Goal: Information Seeking & Learning: Check status

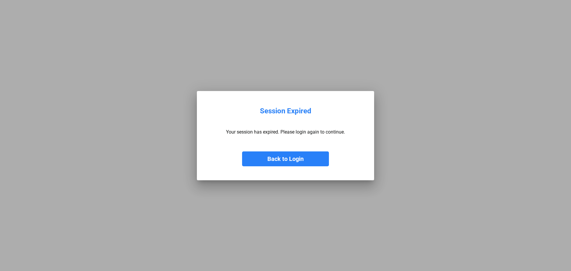
click at [308, 163] on button "Back to Login" at bounding box center [285, 158] width 87 height 15
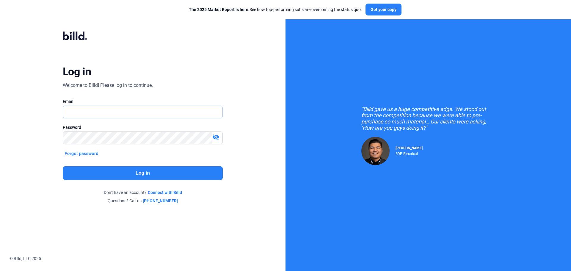
type input "[PERSON_NAME][EMAIL_ADDRESS][DOMAIN_NAME]"
click at [185, 169] on button "Log in" at bounding box center [143, 173] width 160 height 14
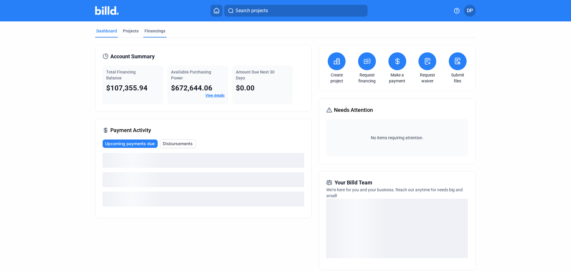
click at [152, 32] on div "Financings" at bounding box center [154, 31] width 21 height 6
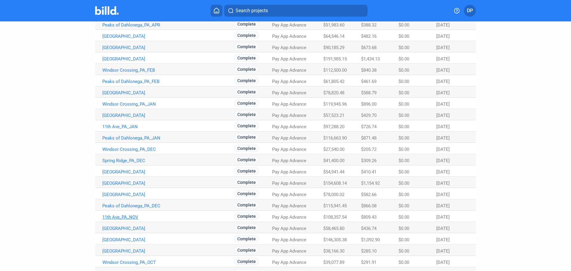
scroll to position [178, 0]
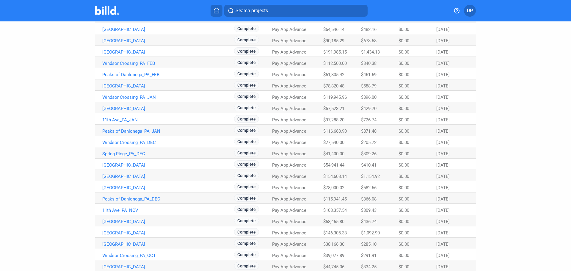
drag, startPoint x: 123, startPoint y: 242, endPoint x: 5, endPoint y: 235, distance: 118.2
click at [5, 235] on div "Dashboard Projects Financings Financings Search Status All (178) Product All (1…" at bounding box center [285, 115] width 571 height 545
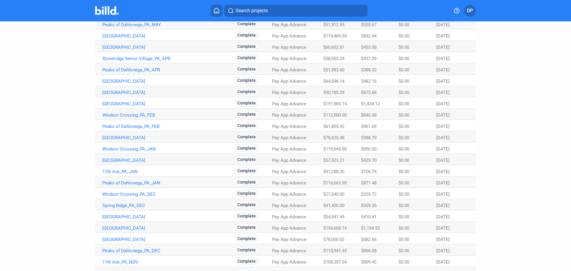
scroll to position [129, 0]
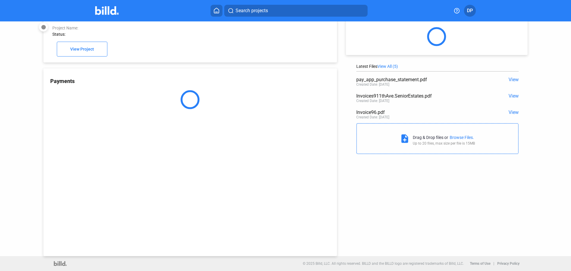
scroll to position [16, 0]
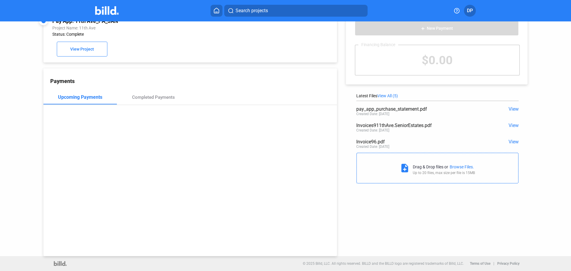
click at [512, 110] on span "View" at bounding box center [513, 109] width 10 height 6
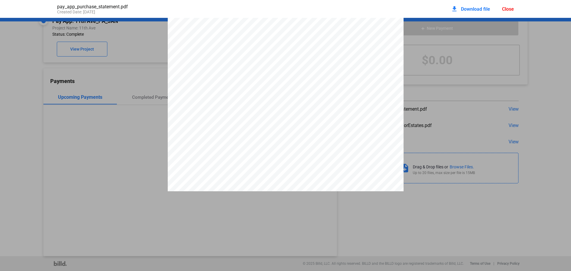
scroll to position [53, 0]
click at [508, 8] on div "Close" at bounding box center [508, 9] width 12 height 6
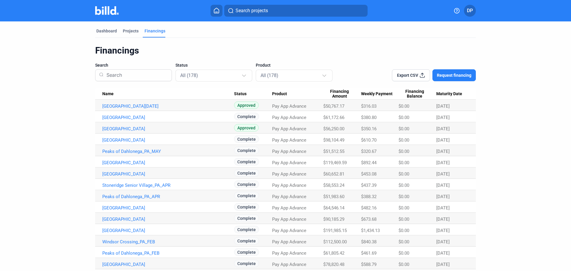
click at [422, 75] on icon at bounding box center [422, 75] width 6 height 6
click at [122, 109] on link "[GEOGRAPHIC_DATA]" at bounding box center [168, 105] width 132 height 5
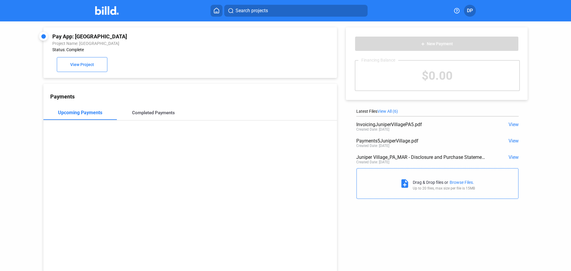
click at [158, 115] on div "Completed Payments" at bounding box center [153, 112] width 43 height 5
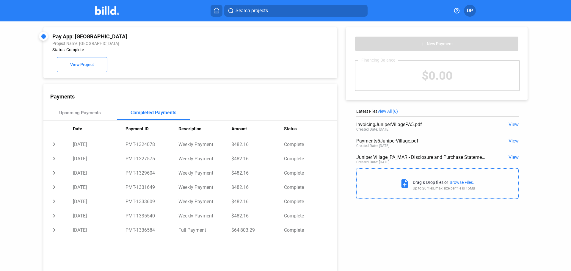
click at [386, 113] on span "View All (6)" at bounding box center [387, 111] width 21 height 5
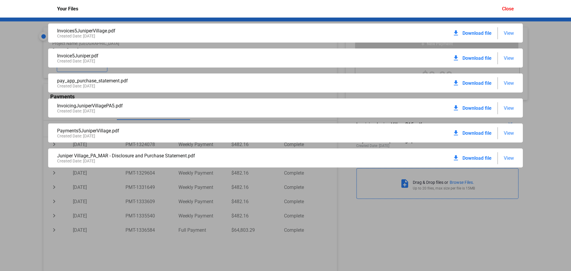
click at [508, 84] on span "View" at bounding box center [508, 83] width 10 height 6
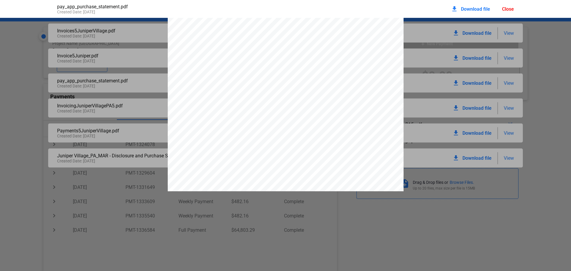
scroll to position [449, 0]
click at [509, 11] on div "Close" at bounding box center [508, 9] width 12 height 6
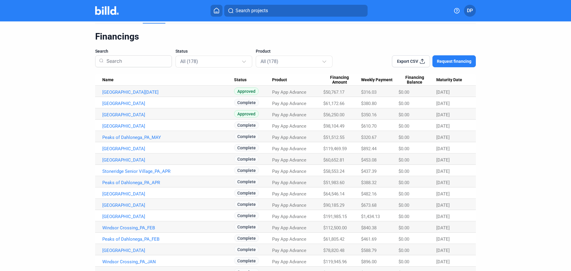
scroll to position [20, 0]
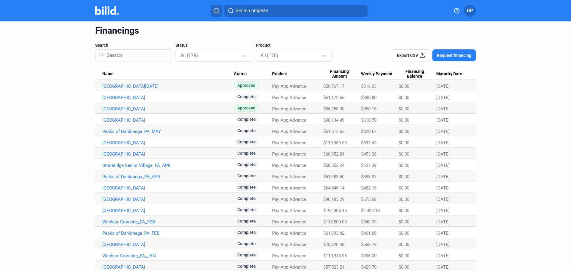
drag, startPoint x: 109, startPoint y: 73, endPoint x: 152, endPoint y: 99, distance: 49.9
click at [108, 74] on span "Name" at bounding box center [107, 73] width 11 height 5
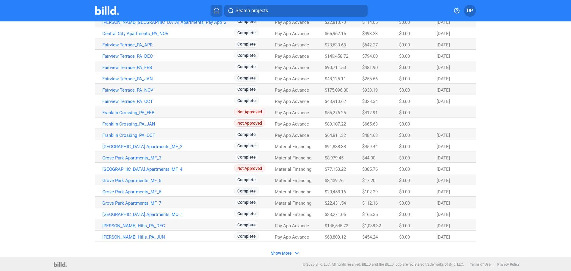
scroll to position [311, 0]
click at [287, 254] on span "Show More" at bounding box center [281, 252] width 21 height 5
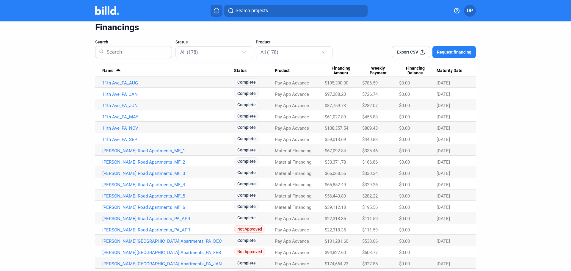
scroll to position [0, 0]
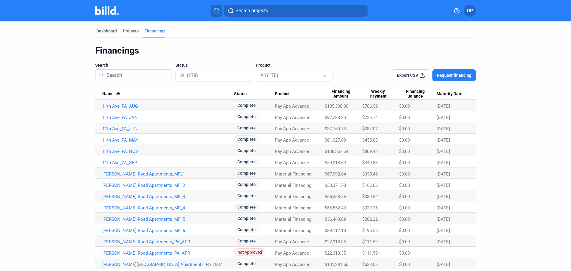
click at [111, 93] on span "Name" at bounding box center [107, 93] width 11 height 5
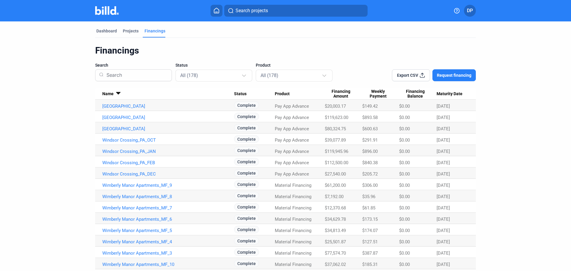
drag, startPoint x: 152, startPoint y: 161, endPoint x: 161, endPoint y: 71, distance: 90.8
click at [115, 95] on div at bounding box center [117, 95] width 4 height 1
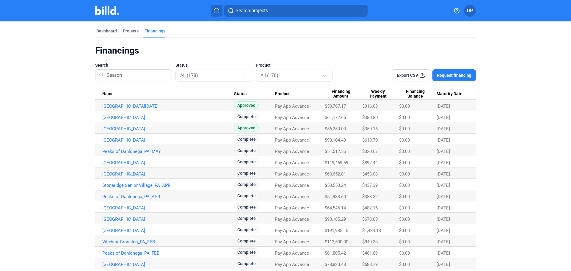
click at [125, 73] on input at bounding box center [136, 74] width 64 height 15
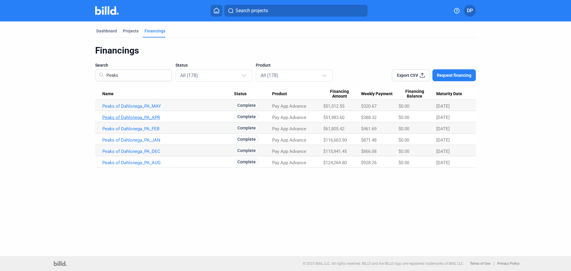
type input "Peaks"
click at [124, 109] on link "Peaks of Dahlonega_PA_APR" at bounding box center [168, 105] width 132 height 5
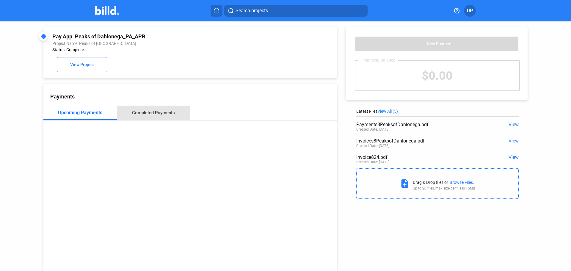
click at [155, 113] on div "Completed Payments" at bounding box center [153, 112] width 43 height 5
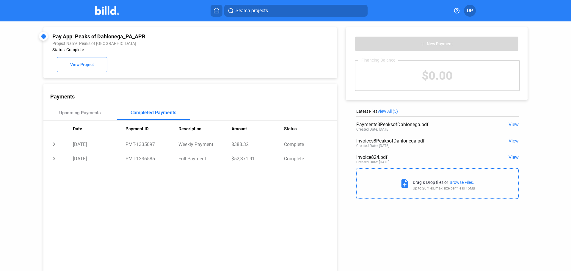
click at [388, 111] on span "View All (5)" at bounding box center [387, 111] width 21 height 5
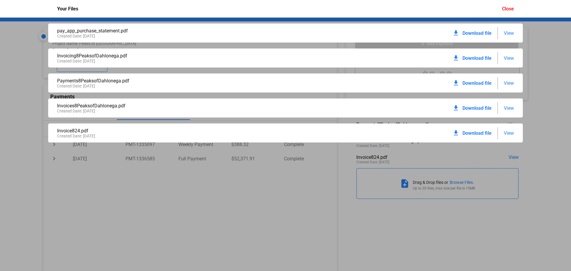
click at [508, 33] on span "View" at bounding box center [508, 33] width 10 height 6
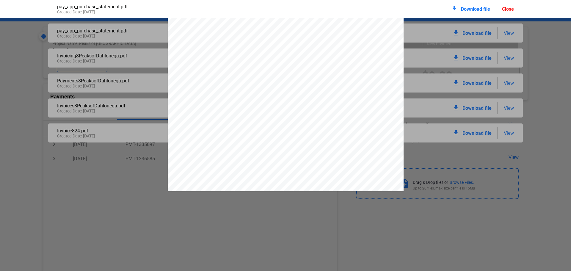
scroll to position [469, 0]
click at [209, 236] on div "pay_app_purchase_statement.pdf Created Date: 05 / 19 / 2025 download Download f…" at bounding box center [285, 135] width 571 height 271
click at [509, 10] on div "Close" at bounding box center [508, 9] width 12 height 6
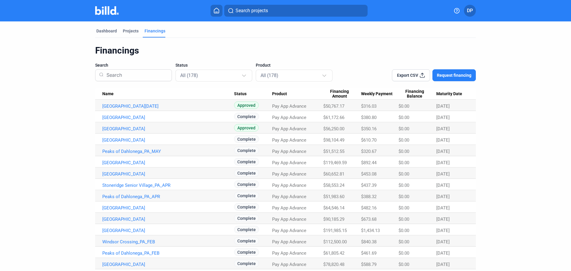
click at [129, 76] on input at bounding box center [136, 74] width 64 height 15
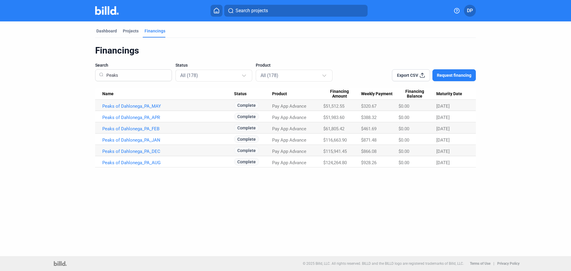
type input "Peaks"
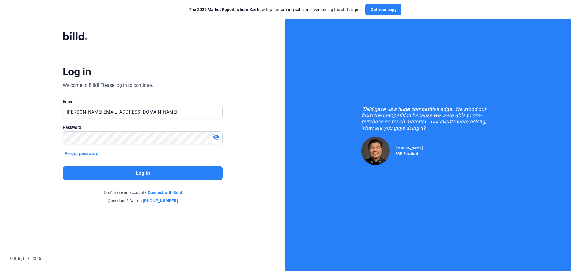
click at [153, 178] on button "Log in" at bounding box center [143, 173] width 160 height 14
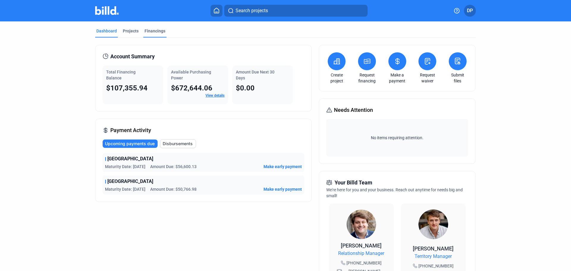
click at [151, 30] on div "Financings" at bounding box center [154, 31] width 21 height 6
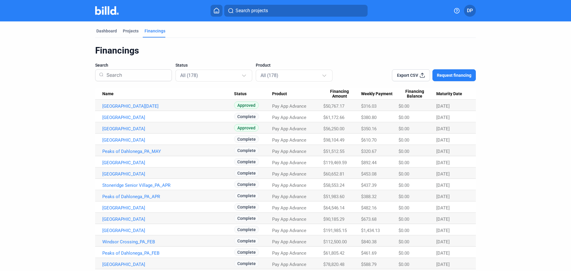
click at [136, 77] on input at bounding box center [136, 74] width 64 height 15
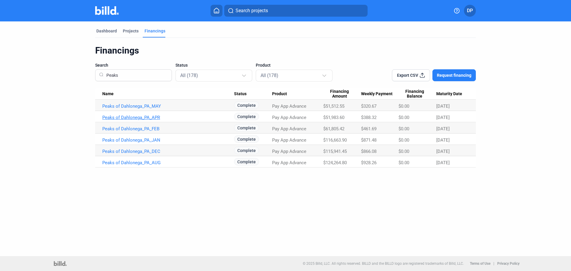
type input "Peaks"
click at [156, 109] on link "Peaks of Dahlonega_PA_APR" at bounding box center [168, 105] width 132 height 5
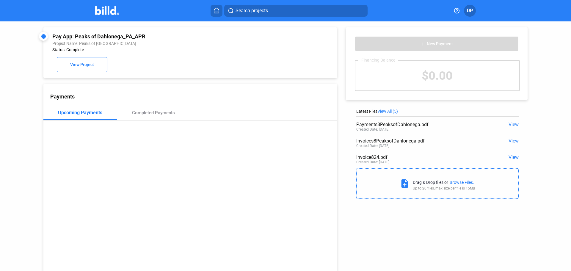
click at [383, 113] on span "View All (5)" at bounding box center [387, 111] width 21 height 5
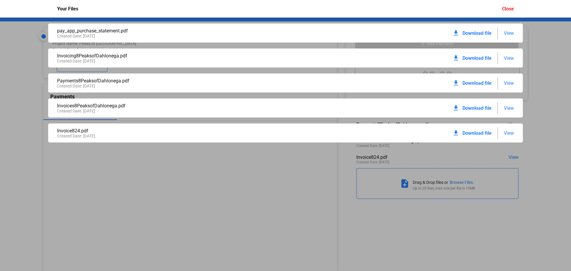
click at [133, 26] on div "pay_app_purchase_statement.pdf Created Date: 05 / 19 / 2025 download Download f…" at bounding box center [285, 32] width 474 height 19
click at [503, 34] on span "View" at bounding box center [508, 33] width 10 height 6
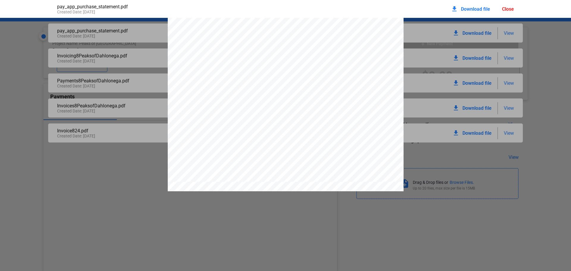
scroll to position [528, 0]
click at [265, 216] on pdf-viewer "DISCLOSURE STATEMENT This Disclosure Statement is being provided by Billd Excha…" at bounding box center [285, 126] width 571 height 217
click at [506, 7] on div "Close" at bounding box center [508, 9] width 12 height 6
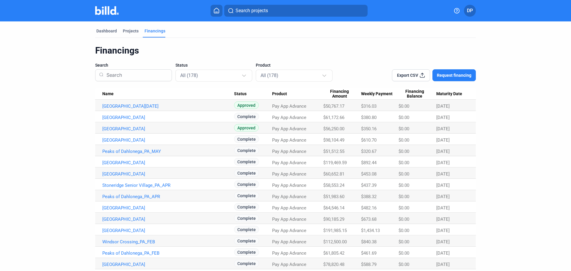
click at [138, 77] on input at bounding box center [136, 74] width 64 height 15
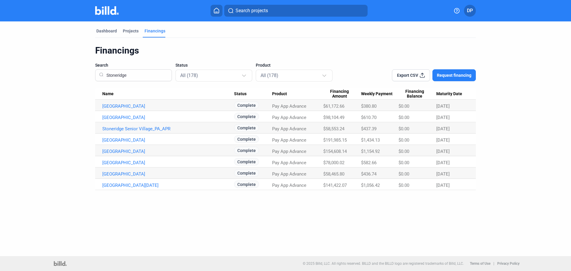
type input "Stoneridge"
click at [133, 109] on link "Stoneridge Senior Village_PA_APR" at bounding box center [168, 105] width 132 height 5
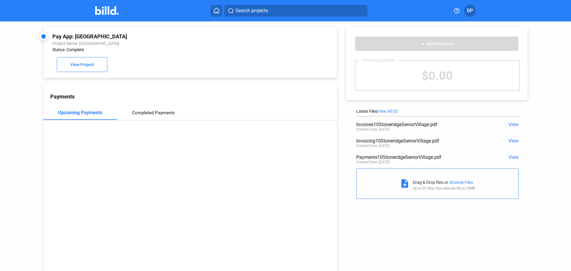
click at [154, 111] on div "Completed Payments" at bounding box center [153, 113] width 73 height 14
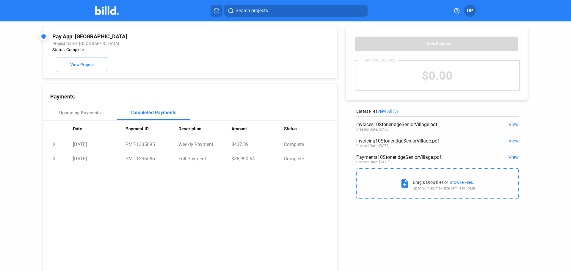
click at [383, 112] on span "View All (5)" at bounding box center [387, 111] width 21 height 5
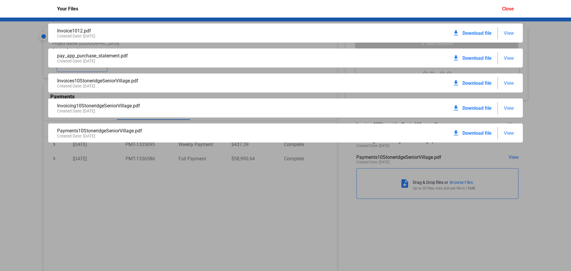
click at [514, 59] on div "pay_app_purchase_statement.pdf Created Date: 05 / 19 / 2025 download Download f…" at bounding box center [285, 57] width 474 height 19
click at [511, 59] on span "View" at bounding box center [508, 58] width 10 height 6
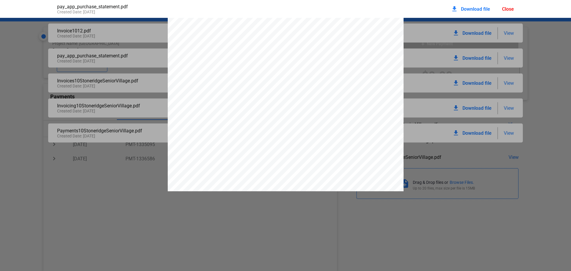
scroll to position [479, 0]
click at [506, 11] on div "Close" at bounding box center [508, 9] width 12 height 6
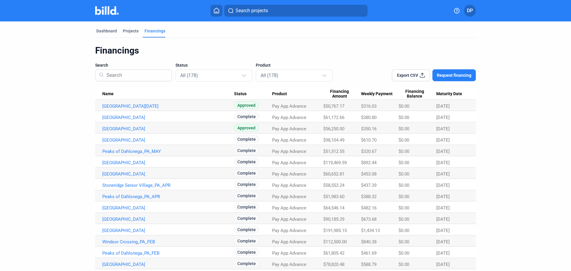
click at [140, 76] on input at bounding box center [136, 74] width 64 height 15
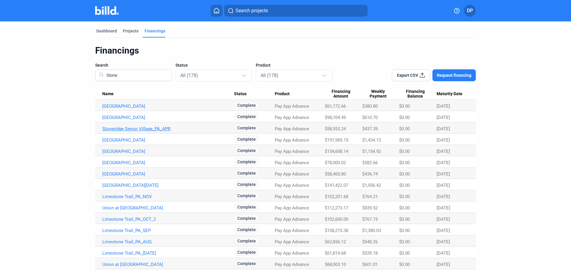
type input "Stone"
click at [144, 109] on link "Stoneridge Senior Village_PA_APR" at bounding box center [168, 105] width 132 height 5
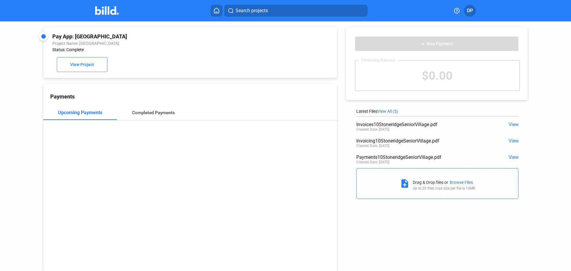
click at [148, 114] on div "Completed Payments" at bounding box center [153, 112] width 43 height 5
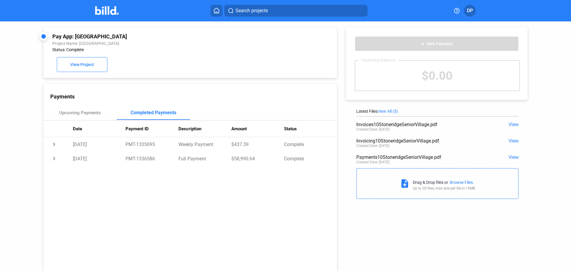
click at [385, 109] on span "View All (5)" at bounding box center [387, 111] width 21 height 5
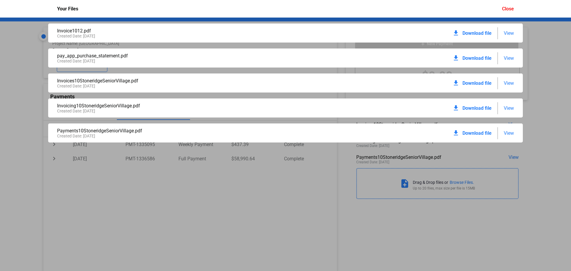
click at [509, 58] on span "View" at bounding box center [508, 58] width 10 height 6
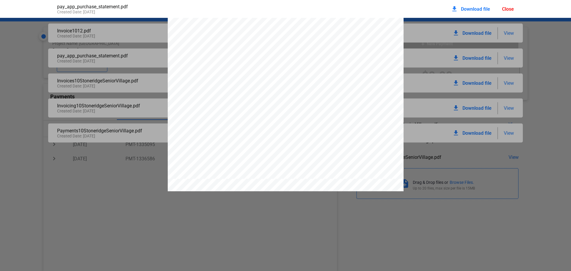
scroll to position [498, 0]
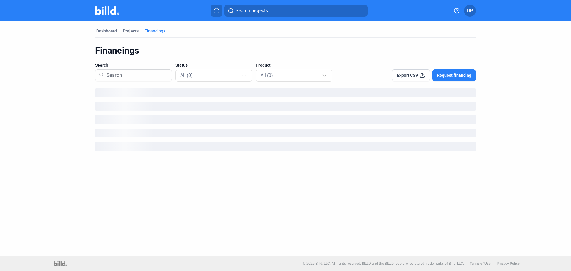
click at [118, 75] on input at bounding box center [136, 74] width 64 height 15
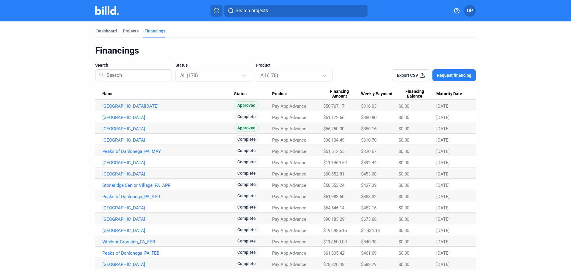
click at [134, 75] on input at bounding box center [136, 74] width 64 height 15
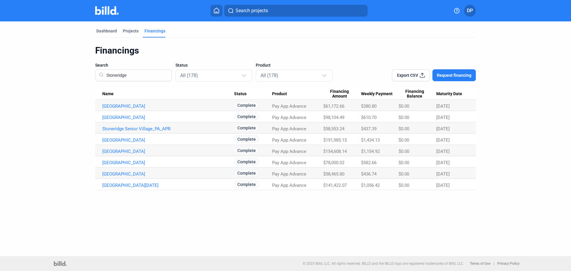
type input "Stoneridge"
click at [129, 109] on link "[GEOGRAPHIC_DATA]" at bounding box center [168, 105] width 132 height 5
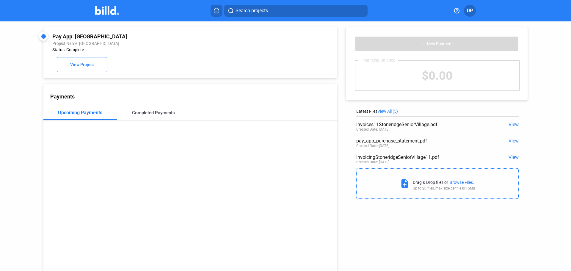
click at [142, 112] on div "Completed Payments" at bounding box center [153, 112] width 43 height 5
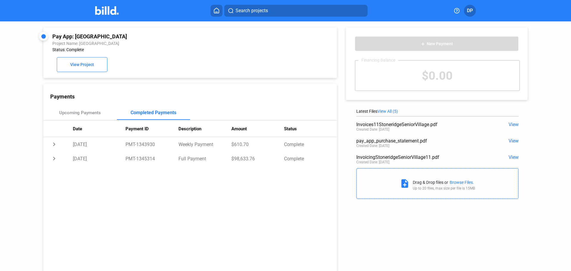
click at [393, 111] on span "View All (5)" at bounding box center [387, 111] width 21 height 5
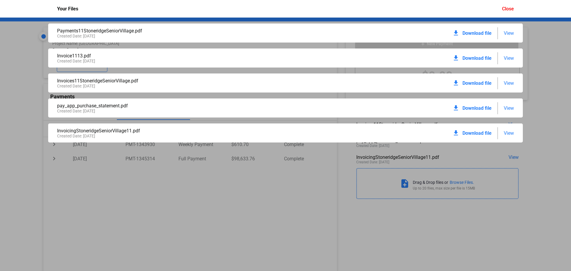
click at [509, 108] on span "View" at bounding box center [508, 108] width 10 height 6
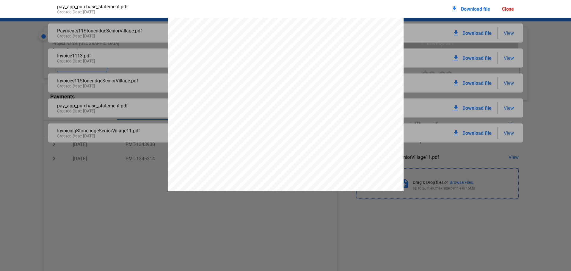
click at [288, 171] on span "account when these payments are owed." at bounding box center [276, 171] width 74 height 4
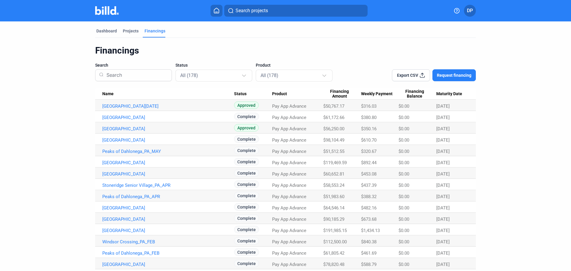
click at [117, 75] on input at bounding box center [136, 74] width 64 height 15
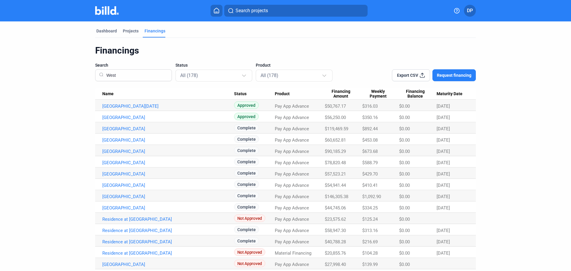
click at [115, 75] on input "West" at bounding box center [136, 74] width 64 height 15
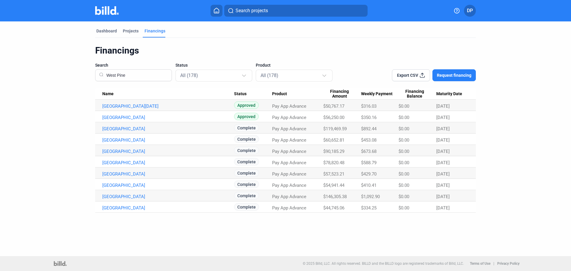
type input "West Pine"
click at [139, 109] on link "[GEOGRAPHIC_DATA]" at bounding box center [168, 105] width 132 height 5
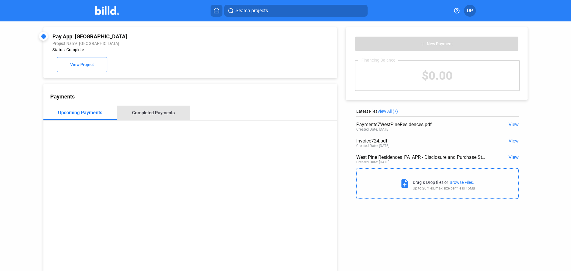
click at [153, 112] on div "Completed Payments" at bounding box center [153, 112] width 43 height 5
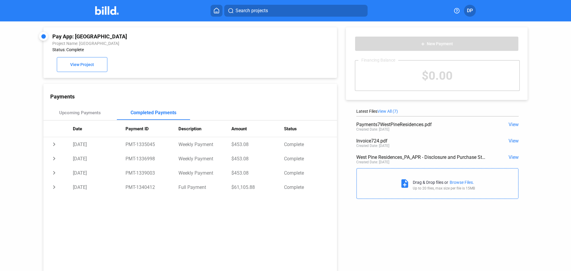
click at [385, 111] on span "View All (7)" at bounding box center [387, 111] width 21 height 5
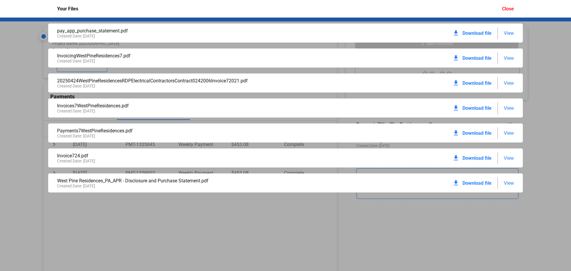
click at [505, 33] on span "View" at bounding box center [508, 33] width 10 height 6
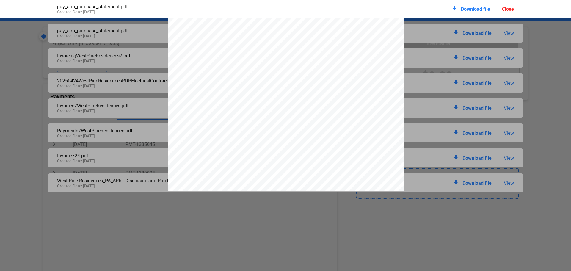
scroll to position [429, 0]
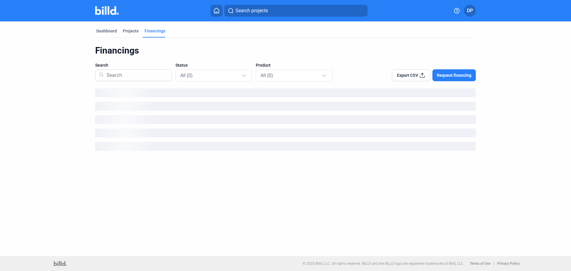
click at [130, 76] on input at bounding box center [136, 74] width 64 height 15
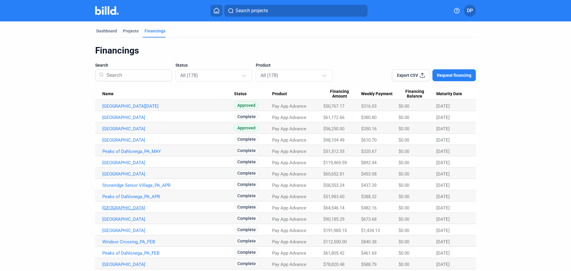
click at [135, 109] on link "[GEOGRAPHIC_DATA]" at bounding box center [168, 105] width 132 height 5
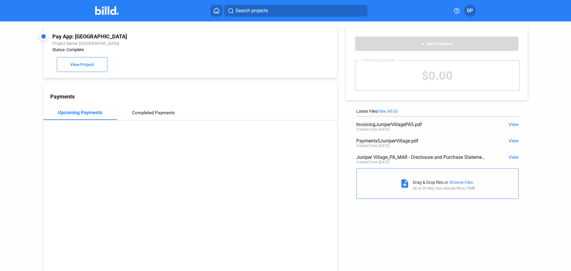
click at [151, 113] on div "Completed Payments" at bounding box center [153, 112] width 43 height 5
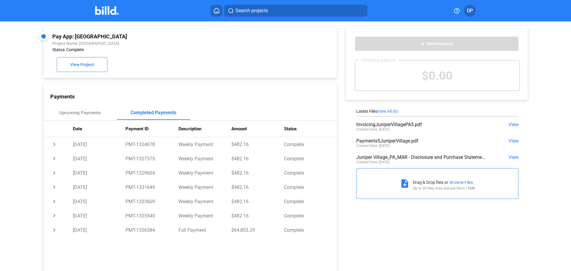
click at [390, 112] on span "View All (6)" at bounding box center [387, 111] width 21 height 5
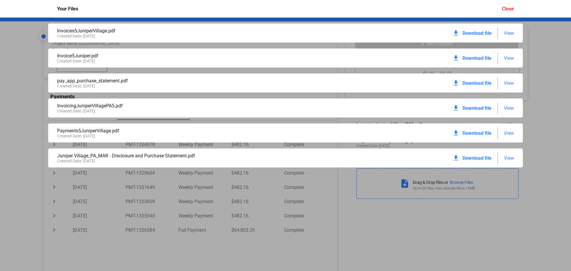
click at [508, 82] on span "View" at bounding box center [508, 83] width 10 height 6
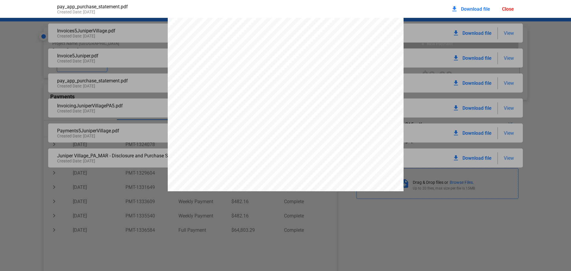
scroll to position [439, 0]
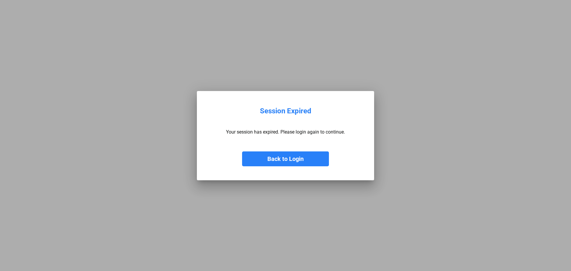
click at [283, 157] on button "Back to Login" at bounding box center [285, 158] width 87 height 15
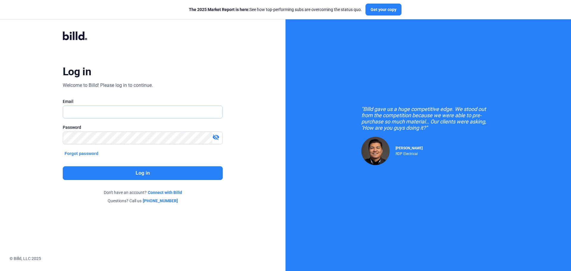
type input "[PERSON_NAME][EMAIL_ADDRESS][DOMAIN_NAME]"
click at [169, 169] on button "Log in" at bounding box center [143, 173] width 160 height 14
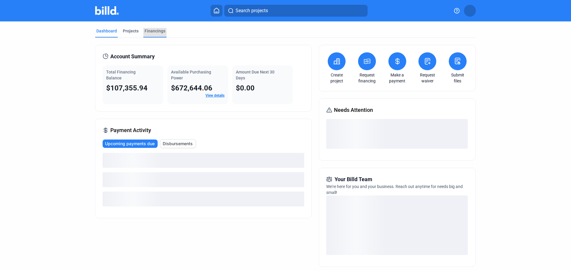
click at [149, 31] on div "Financings" at bounding box center [154, 31] width 21 height 6
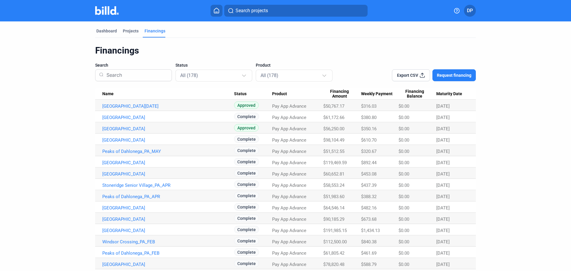
click at [116, 73] on input at bounding box center [136, 74] width 64 height 15
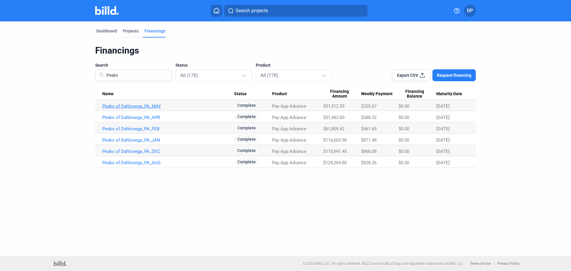
type input "Peaks"
click at [144, 106] on link "Peaks of Dahlonega_PA_MAY" at bounding box center [168, 105] width 132 height 5
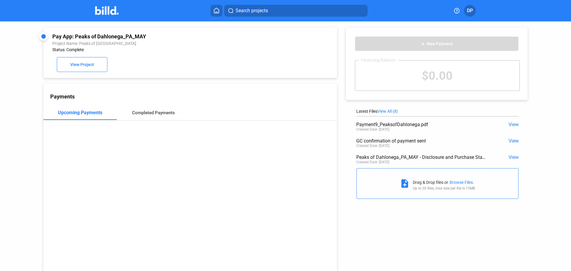
click at [153, 114] on div "Completed Payments" at bounding box center [153, 112] width 43 height 5
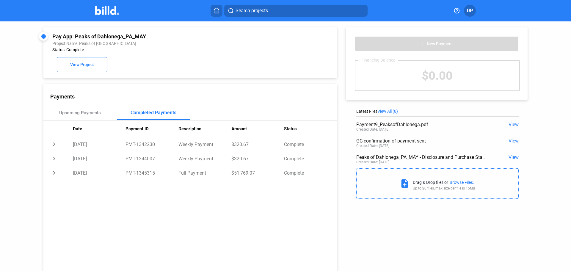
click at [391, 112] on span "View All (8)" at bounding box center [387, 111] width 21 height 5
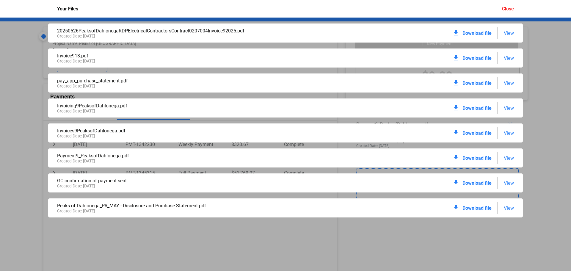
click at [507, 83] on span "View" at bounding box center [508, 83] width 10 height 6
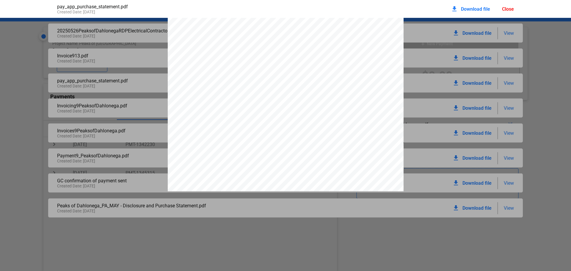
scroll to position [429, 0]
click at [238, 257] on div "pay_app_purchase_statement.pdf Created Date: 06 / 17 / 2025 download Download f…" at bounding box center [285, 135] width 571 height 271
click at [505, 7] on div "Close" at bounding box center [508, 9] width 12 height 6
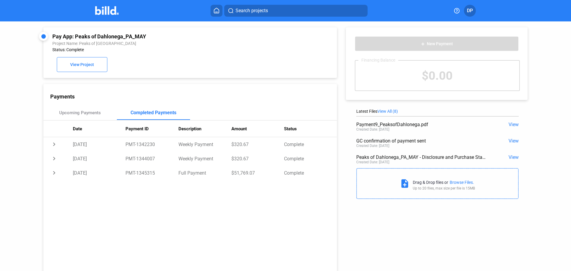
click at [147, 106] on div "Payments Upcoming Payments Completed Payments Date Payment ID Description Amoun…" at bounding box center [189, 178] width 293 height 188
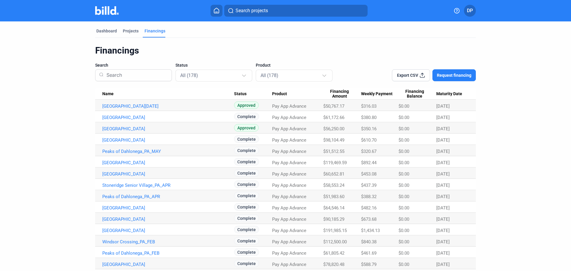
click at [135, 75] on input at bounding box center [136, 74] width 64 height 15
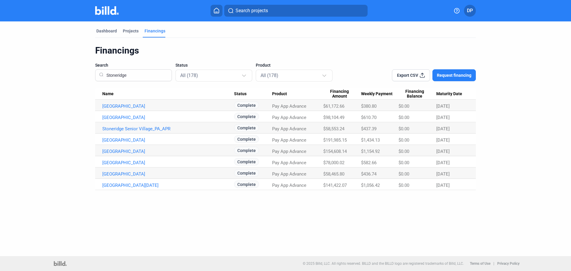
type input "Stoneridge"
click at [156, 106] on link "[GEOGRAPHIC_DATA]" at bounding box center [168, 105] width 132 height 5
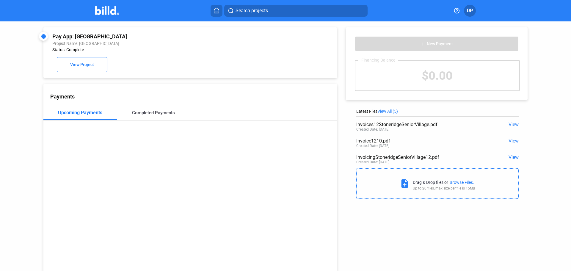
click at [154, 117] on div "Completed Payments" at bounding box center [153, 113] width 73 height 14
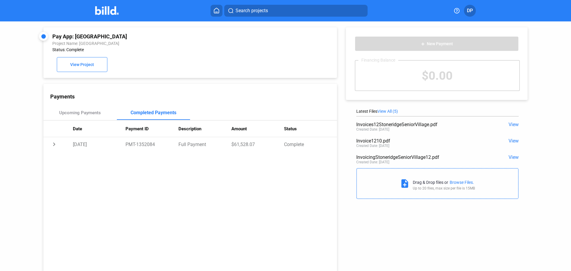
click at [392, 111] on span "View All (5)" at bounding box center [387, 111] width 21 height 5
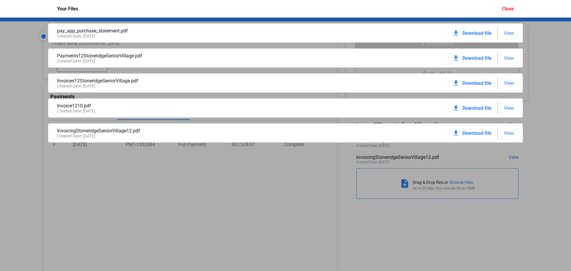
click at [512, 34] on span "View" at bounding box center [508, 33] width 10 height 6
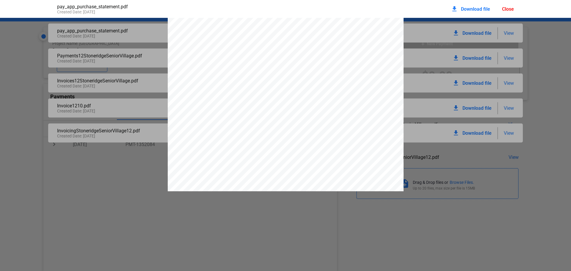
scroll to position [479, 0]
click at [509, 10] on div "Close" at bounding box center [508, 9] width 12 height 6
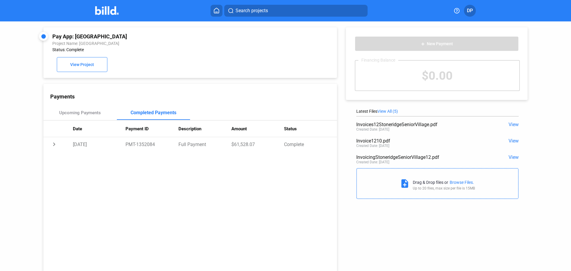
click at [382, 111] on span "View All (5)" at bounding box center [387, 111] width 21 height 5
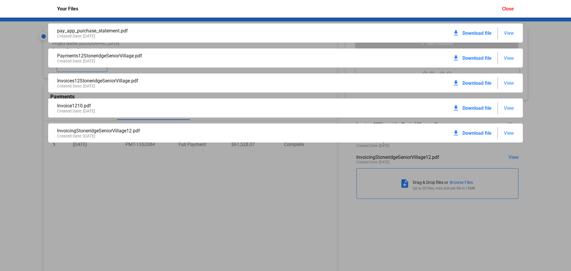
click at [511, 35] on span "View" at bounding box center [508, 33] width 10 height 6
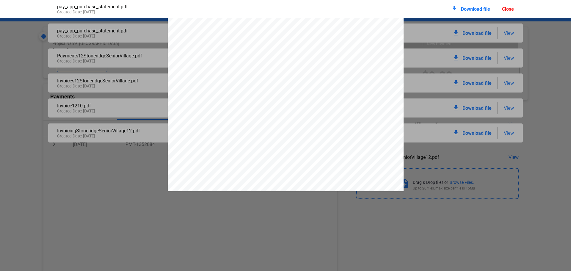
scroll to position [469, 0]
click at [233, 218] on pdf-viewer "DISCLOSURE STATEMENT This Disclosure Statement is being provided by Billd Excha…" at bounding box center [285, 126] width 571 height 217
click at [506, 10] on div "Close" at bounding box center [508, 9] width 12 height 6
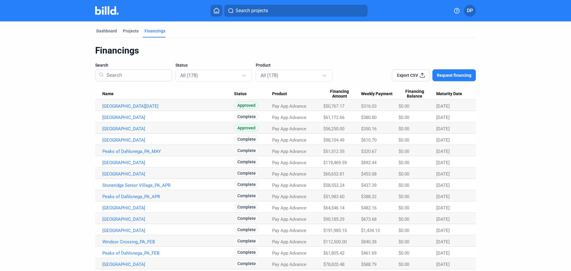
click at [117, 78] on input at bounding box center [136, 74] width 64 height 15
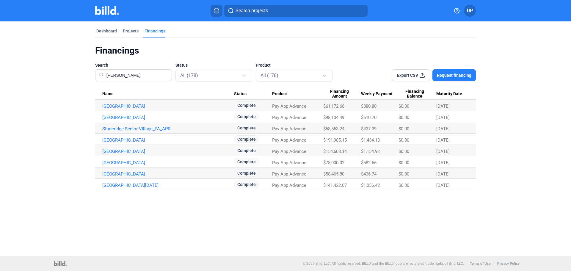
type input "Stoner"
click at [140, 109] on link "[GEOGRAPHIC_DATA]" at bounding box center [168, 105] width 132 height 5
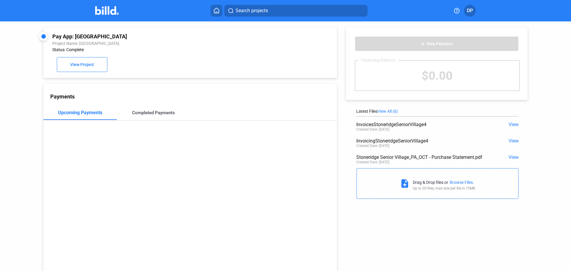
click at [152, 115] on div "Completed Payments" at bounding box center [153, 112] width 43 height 5
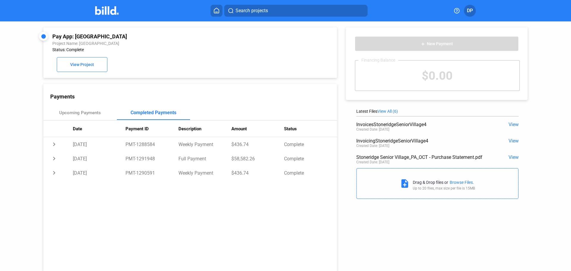
click at [383, 112] on span "View All (6)" at bounding box center [387, 111] width 21 height 5
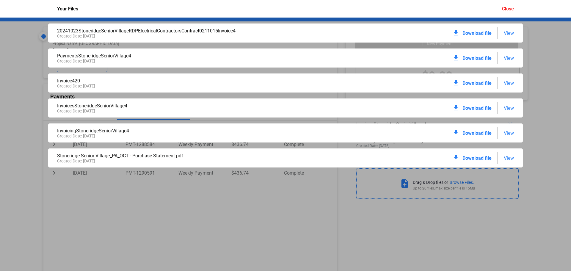
click at [509, 158] on span "View" at bounding box center [508, 158] width 10 height 6
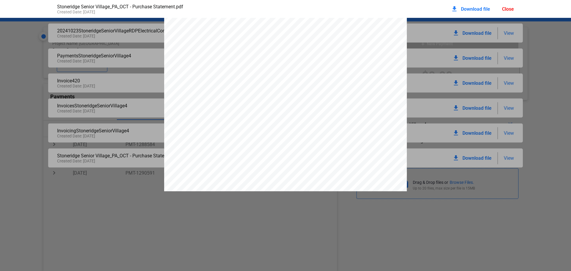
scroll to position [102, 0]
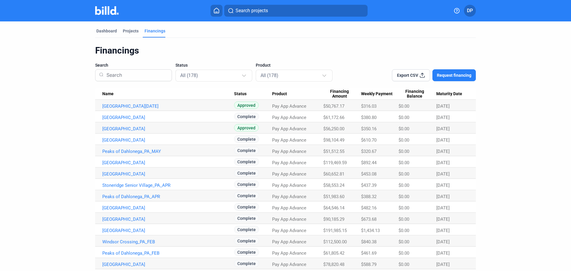
click at [124, 75] on input at bounding box center [136, 74] width 64 height 15
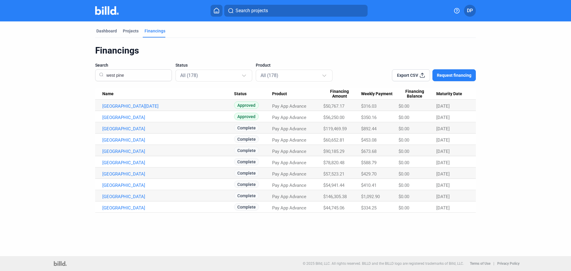
type input "west pine"
click at [148, 106] on link "[GEOGRAPHIC_DATA][DATE]" at bounding box center [168, 105] width 132 height 5
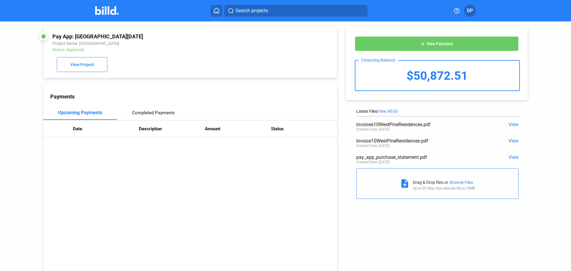
click at [148, 113] on div "Completed Payments" at bounding box center [153, 112] width 43 height 5
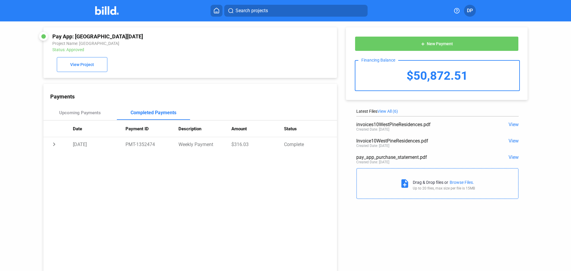
click at [388, 111] on span "View All (6)" at bounding box center [387, 111] width 21 height 5
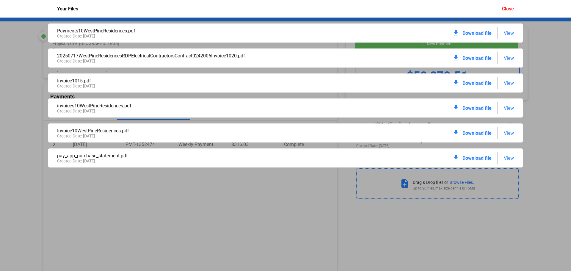
click at [506, 159] on span "View" at bounding box center [508, 158] width 10 height 6
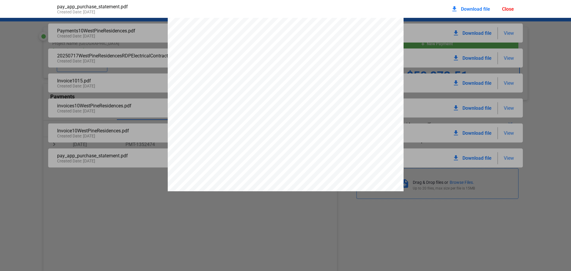
scroll to position [479, 0]
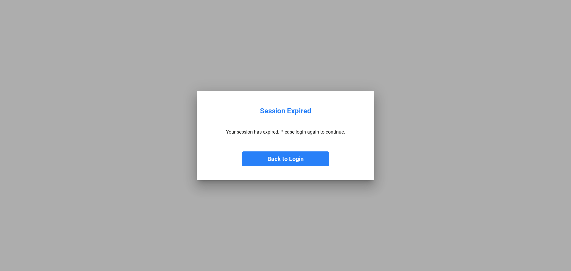
click at [265, 157] on button "Back to Login" at bounding box center [285, 158] width 87 height 15
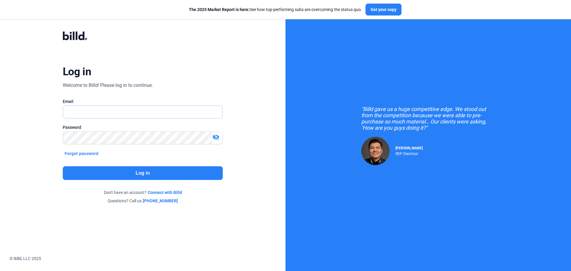
type input "[PERSON_NAME][EMAIL_ADDRESS][DOMAIN_NAME]"
click at [207, 172] on button "Log in" at bounding box center [143, 173] width 160 height 14
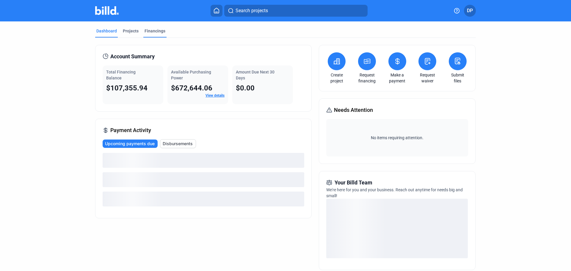
click at [150, 32] on div "Financings" at bounding box center [154, 31] width 21 height 6
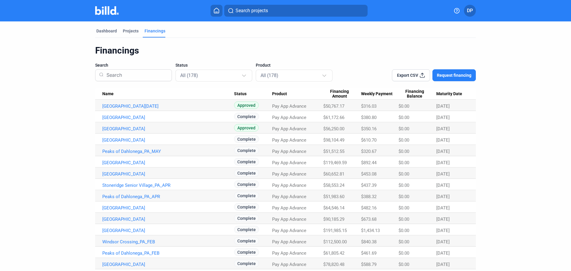
click at [149, 77] on input at bounding box center [136, 74] width 64 height 15
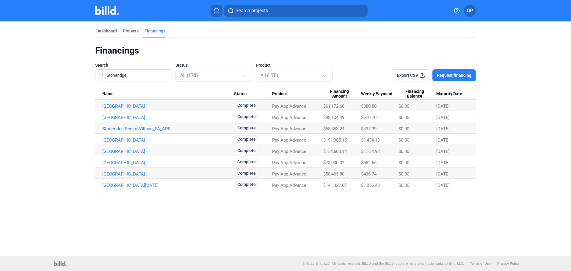
type input "Stoneridge"
click at [160, 109] on link "[GEOGRAPHIC_DATA]" at bounding box center [168, 105] width 132 height 5
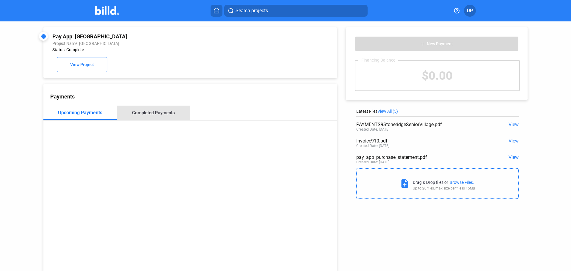
click at [155, 113] on div "Completed Payments" at bounding box center [153, 112] width 43 height 5
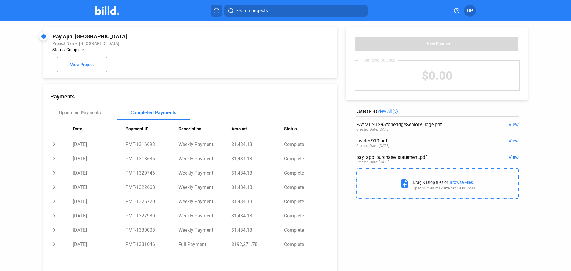
click at [384, 110] on span "View All (5)" at bounding box center [387, 111] width 21 height 5
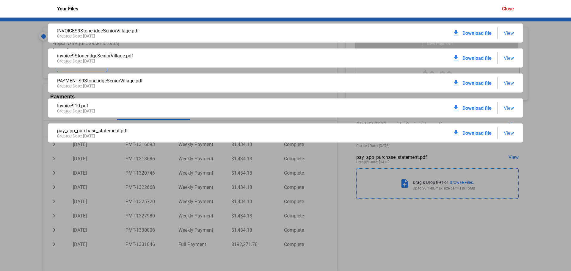
click at [171, 135] on div "Created Date: 03 / 21 / 2025" at bounding box center [171, 135] width 228 height 5
click at [509, 134] on span "View" at bounding box center [508, 133] width 10 height 6
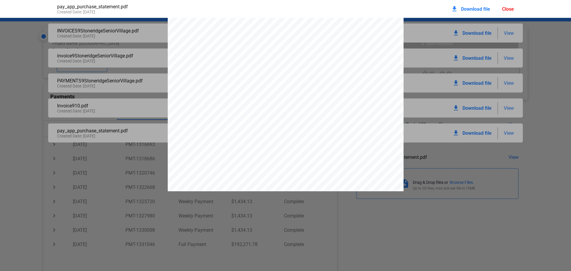
scroll to position [469, 0]
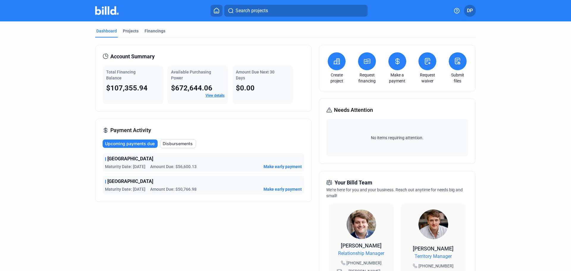
click at [155, 30] on div "Financings" at bounding box center [154, 31] width 21 height 6
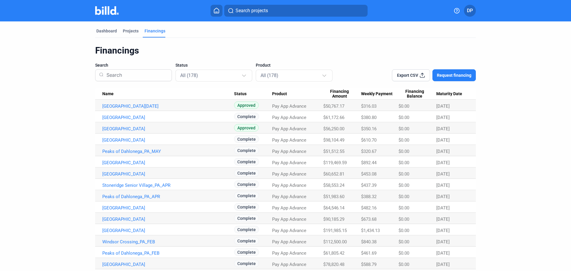
click at [136, 74] on input at bounding box center [136, 74] width 64 height 15
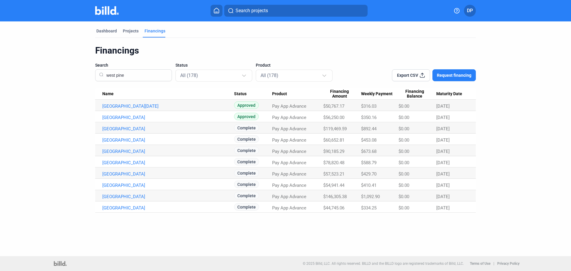
type input "west pine"
click at [157, 109] on link "[GEOGRAPHIC_DATA]" at bounding box center [168, 105] width 132 height 5
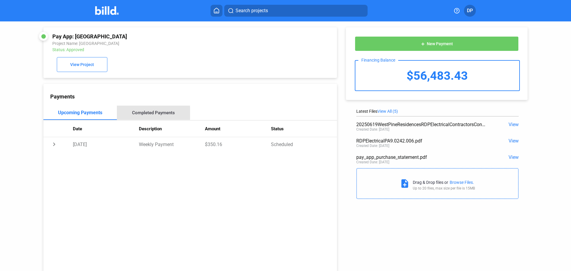
click at [153, 115] on div "Completed Payments" at bounding box center [153, 112] width 43 height 5
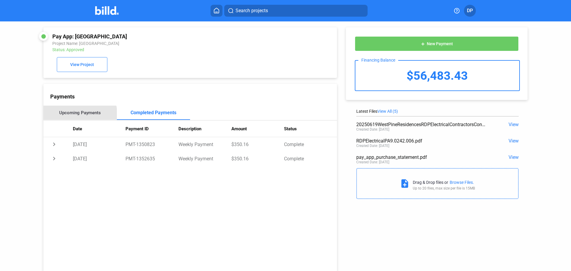
click at [73, 117] on div "Upcoming Payments" at bounding box center [79, 113] width 73 height 14
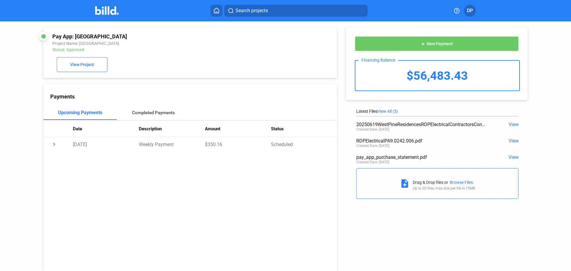
click at [142, 114] on div "Completed Payments" at bounding box center [153, 112] width 43 height 5
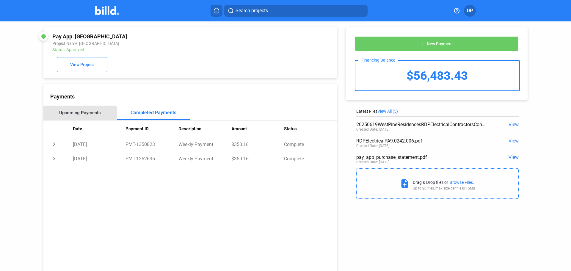
click at [79, 114] on div "Upcoming Payments" at bounding box center [80, 112] width 42 height 5
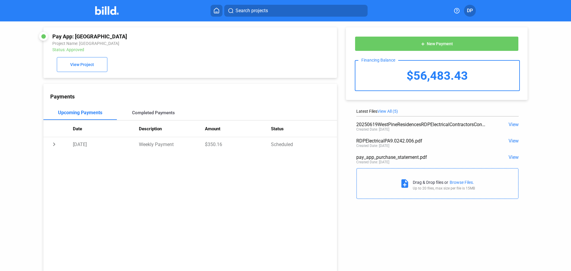
click at [140, 113] on div "Completed Payments" at bounding box center [153, 112] width 43 height 5
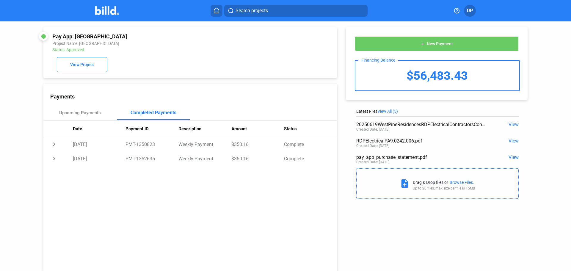
click at [389, 111] on span "View All (5)" at bounding box center [387, 111] width 21 height 5
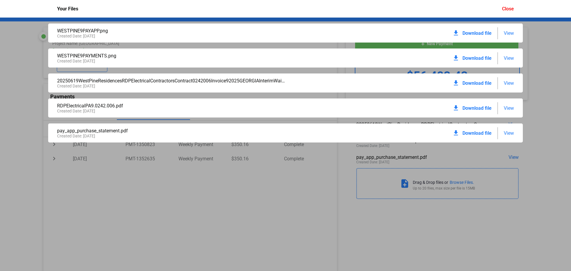
click at [511, 133] on span "View" at bounding box center [508, 133] width 10 height 6
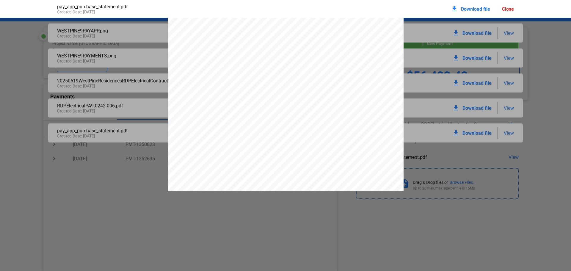
scroll to position [479, 0]
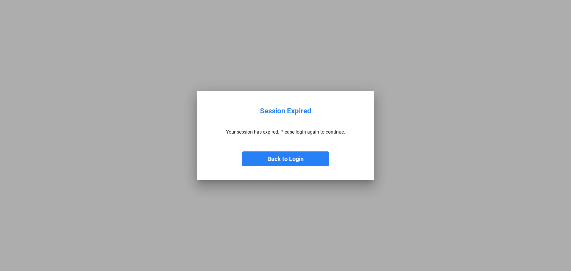
click at [269, 158] on button "Back to Login" at bounding box center [285, 158] width 87 height 15
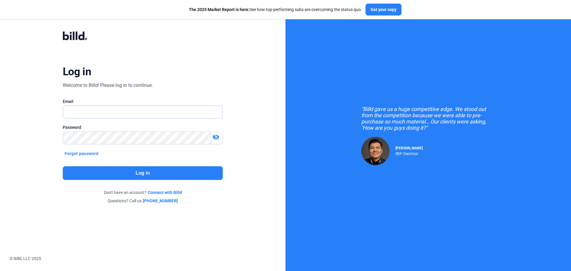
type input "[PERSON_NAME][EMAIL_ADDRESS][DOMAIN_NAME]"
click at [150, 173] on button "Log in" at bounding box center [143, 173] width 160 height 14
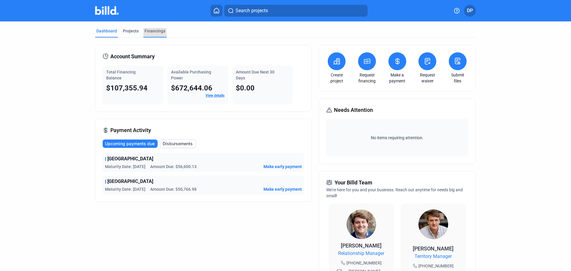
click at [156, 31] on div "Financings" at bounding box center [154, 31] width 21 height 6
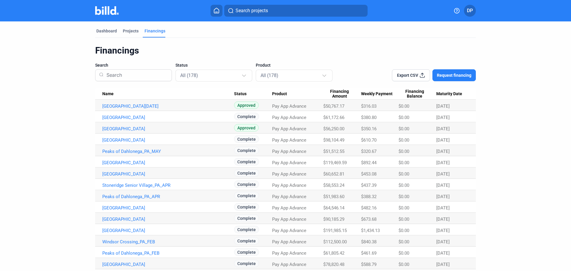
click at [142, 76] on input at bounding box center [136, 74] width 64 height 15
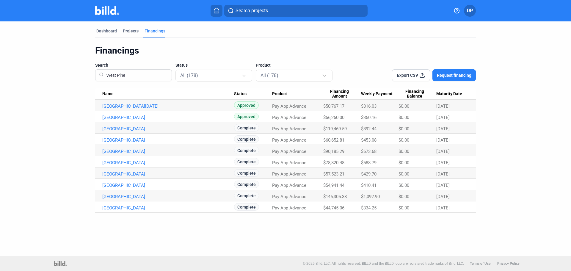
type input "West Pine"
click at [153, 109] on link "[GEOGRAPHIC_DATA]" at bounding box center [168, 105] width 132 height 5
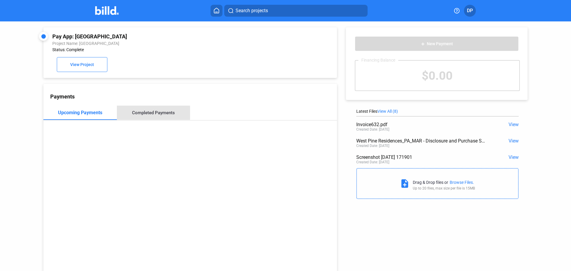
click at [158, 115] on div "Completed Payments" at bounding box center [153, 112] width 43 height 5
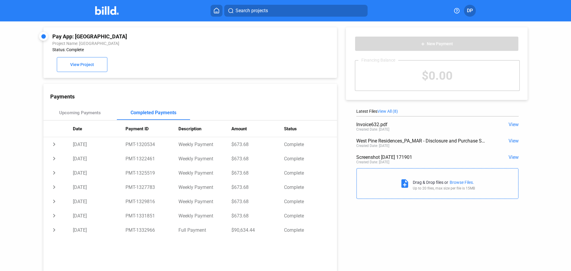
click at [391, 111] on span "View All (8)" at bounding box center [387, 111] width 21 height 5
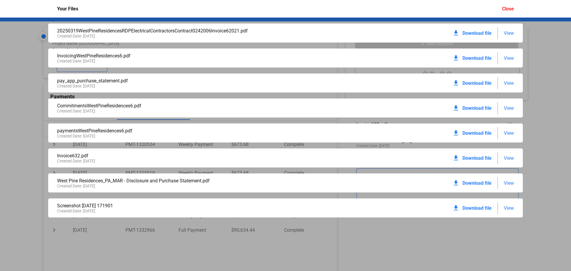
click at [506, 82] on span "View" at bounding box center [508, 83] width 10 height 6
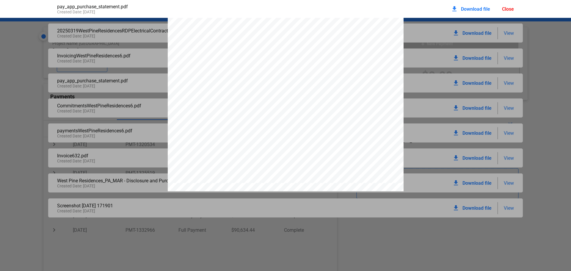
scroll to position [498, 0]
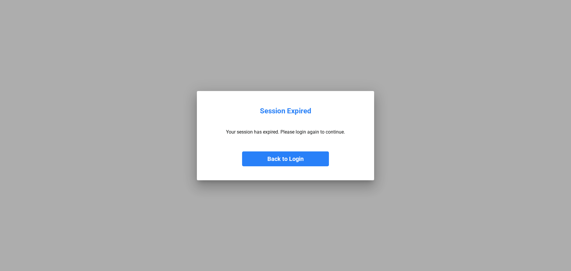
click at [270, 158] on button "Back to Login" at bounding box center [285, 158] width 87 height 15
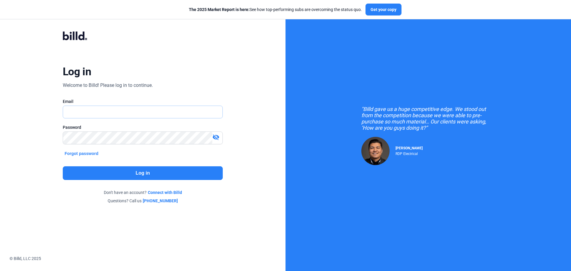
type input "[PERSON_NAME][EMAIL_ADDRESS][DOMAIN_NAME]"
click at [181, 173] on button "Log in" at bounding box center [143, 173] width 160 height 14
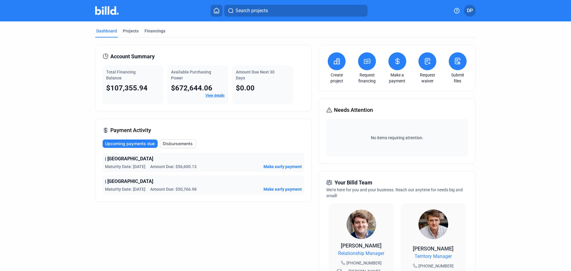
drag, startPoint x: 155, startPoint y: 33, endPoint x: 220, endPoint y: 1, distance: 73.0
click at [155, 33] on div "Financings" at bounding box center [154, 31] width 21 height 6
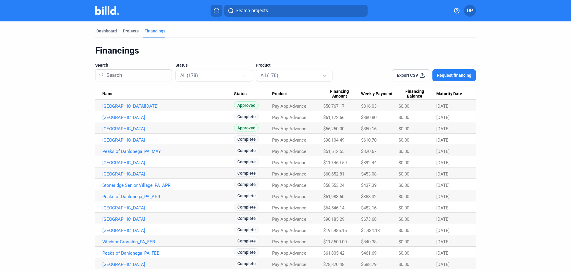
click at [150, 76] on input at bounding box center [136, 74] width 64 height 15
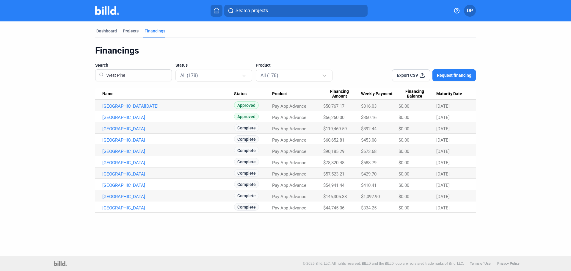
type input "West Pine"
click at [158, 109] on link "[GEOGRAPHIC_DATA]" at bounding box center [168, 105] width 132 height 5
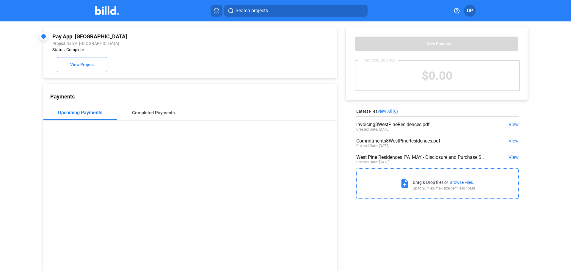
click at [165, 111] on div "Completed Payments" at bounding box center [153, 112] width 43 height 5
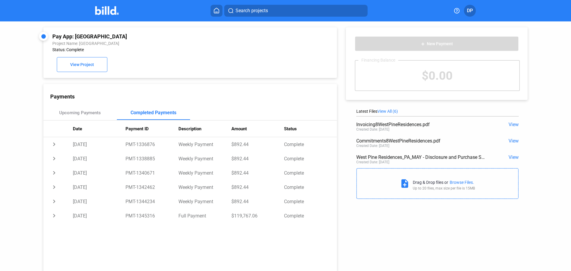
click at [381, 110] on span "View All (6)" at bounding box center [387, 111] width 21 height 5
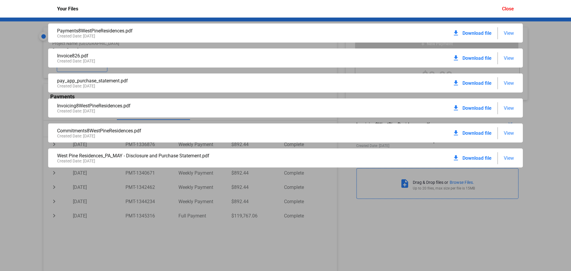
click at [510, 81] on span "View" at bounding box center [508, 83] width 10 height 6
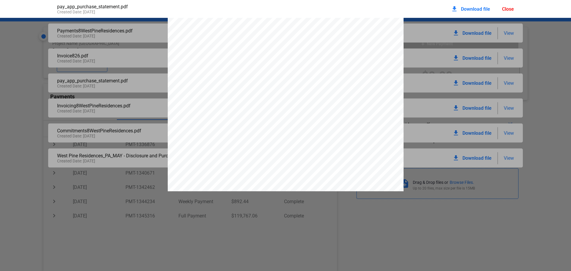
scroll to position [469, 0]
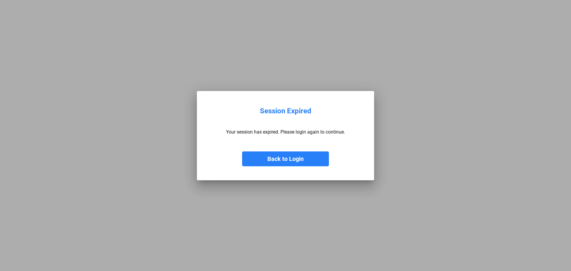
click at [293, 160] on button "Back to Login" at bounding box center [285, 158] width 87 height 15
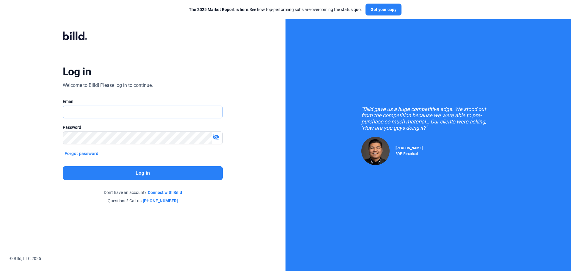
type input "[PERSON_NAME][EMAIL_ADDRESS][DOMAIN_NAME]"
click at [134, 169] on button "Log in" at bounding box center [143, 173] width 160 height 14
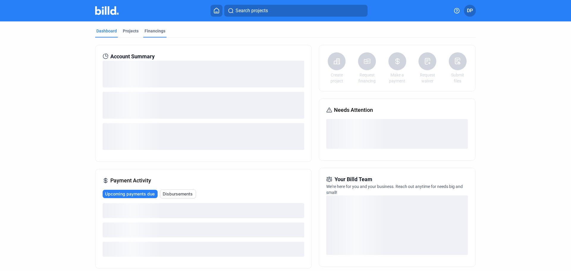
click at [148, 30] on div "Financings" at bounding box center [154, 31] width 21 height 6
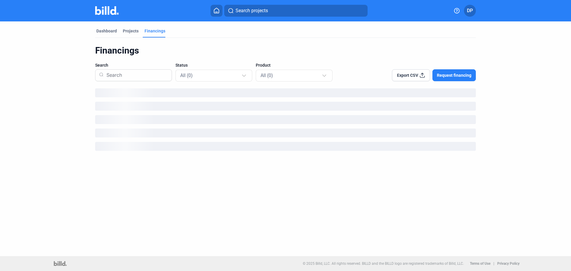
click at [133, 73] on input at bounding box center [136, 74] width 64 height 15
click at [61, 94] on dashboard "Dashboard Projects Financings Financings Search Windsor Status All (0) Product …" at bounding box center [286, 88] width 514 height 134
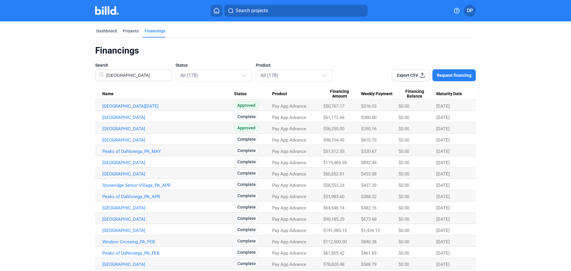
click at [121, 75] on input "[GEOGRAPHIC_DATA]" at bounding box center [136, 74] width 64 height 15
drag, startPoint x: 127, startPoint y: 75, endPoint x: 97, endPoint y: 75, distance: 29.7
click at [97, 75] on div "[GEOGRAPHIC_DATA]" at bounding box center [133, 75] width 77 height 12
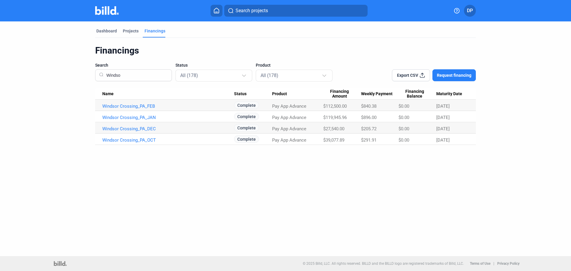
type input "[GEOGRAPHIC_DATA]"
click at [126, 106] on link "Windsor Crossing_PA_FEB" at bounding box center [168, 105] width 132 height 5
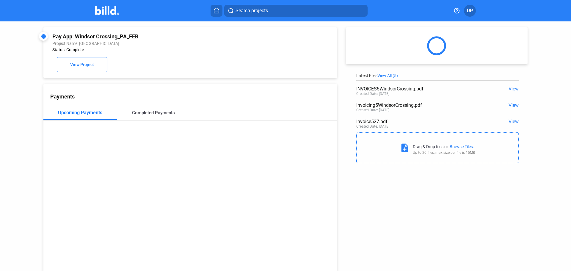
click at [146, 115] on div "Completed Payments" at bounding box center [153, 112] width 43 height 5
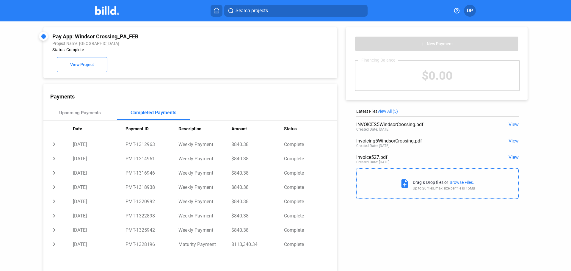
click at [388, 112] on span "View All (5)" at bounding box center [387, 111] width 21 height 5
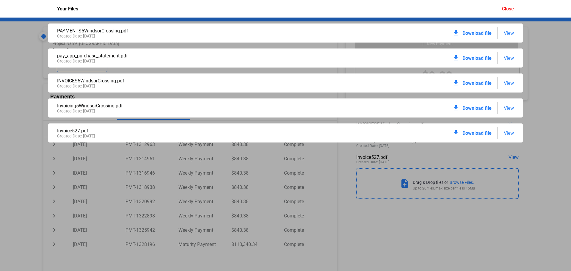
click at [506, 59] on span "View" at bounding box center [508, 58] width 10 height 6
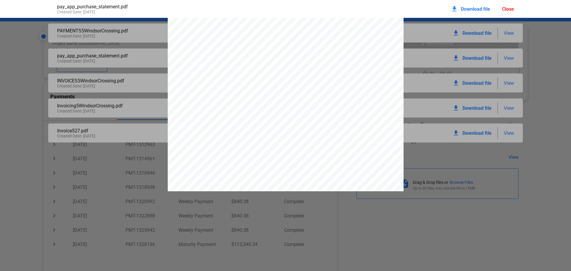
scroll to position [459, 0]
